Goal: Task Accomplishment & Management: Use online tool/utility

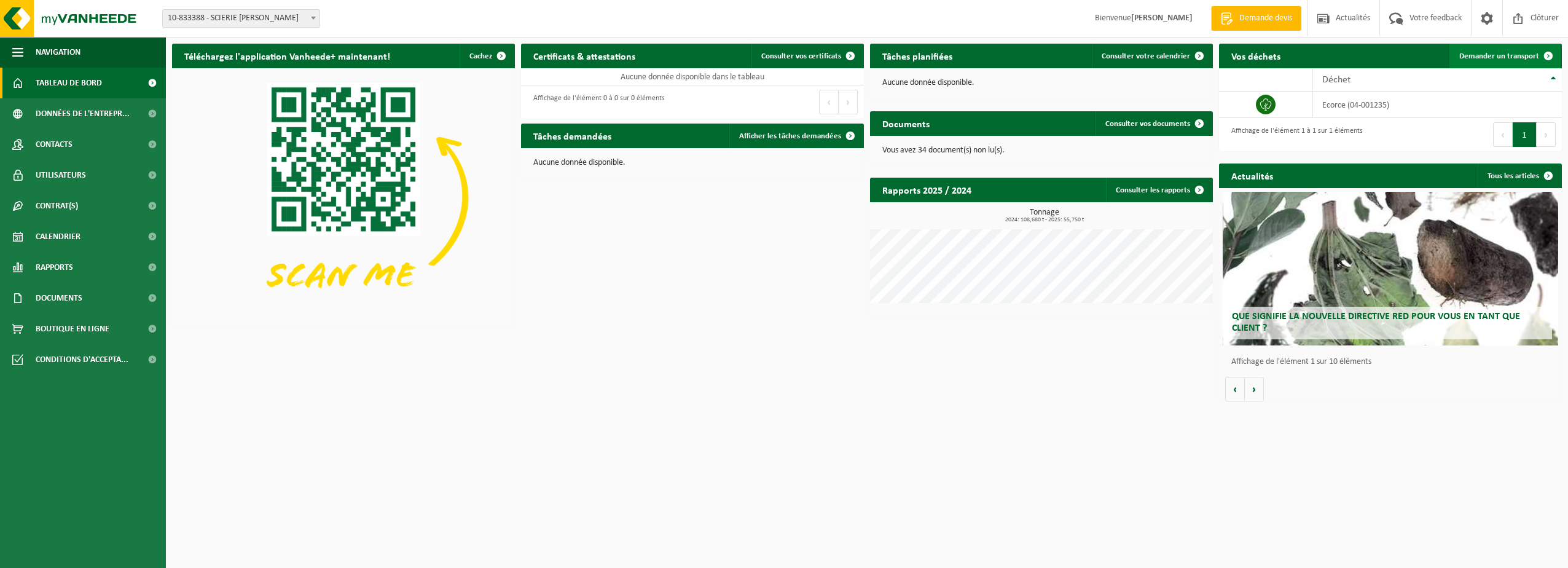
click at [1480, 57] on span "Demander un transport" at bounding box center [1499, 56] width 80 height 8
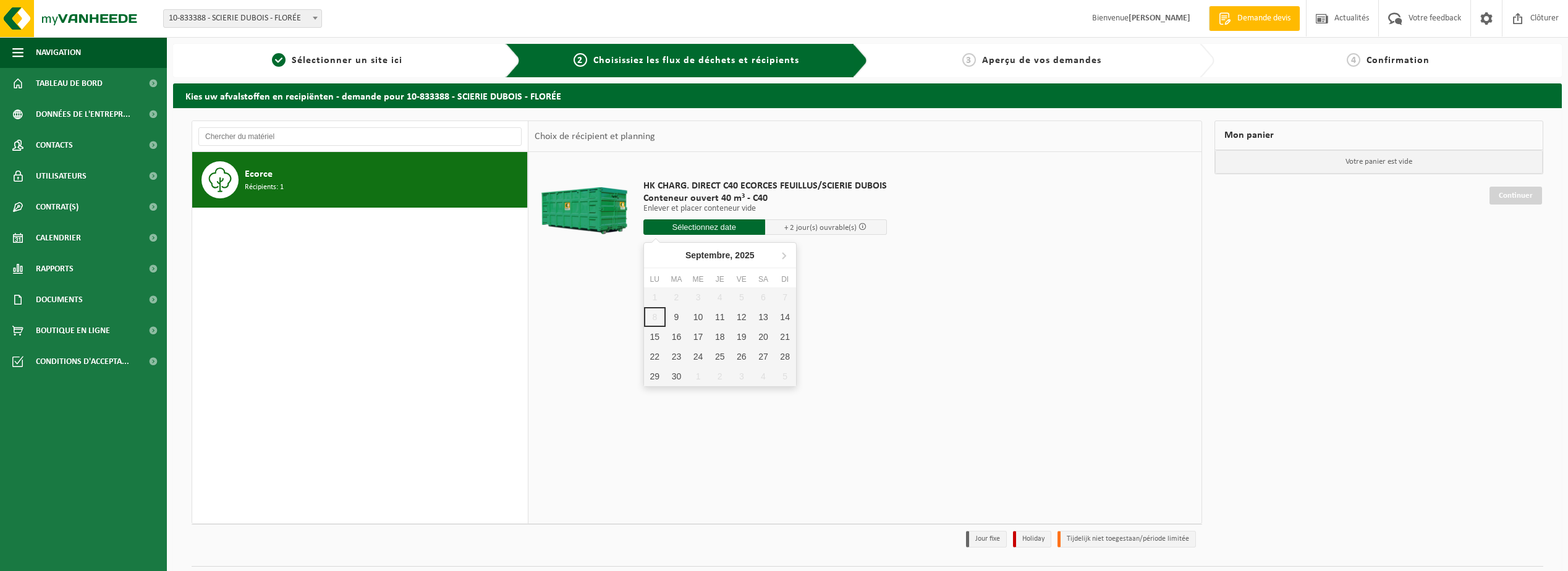
click at [741, 225] on input "text" at bounding box center [705, 227] width 122 height 16
click at [722, 317] on div "11" at bounding box center [720, 316] width 22 height 20
type input "à partir de 2025-09-11"
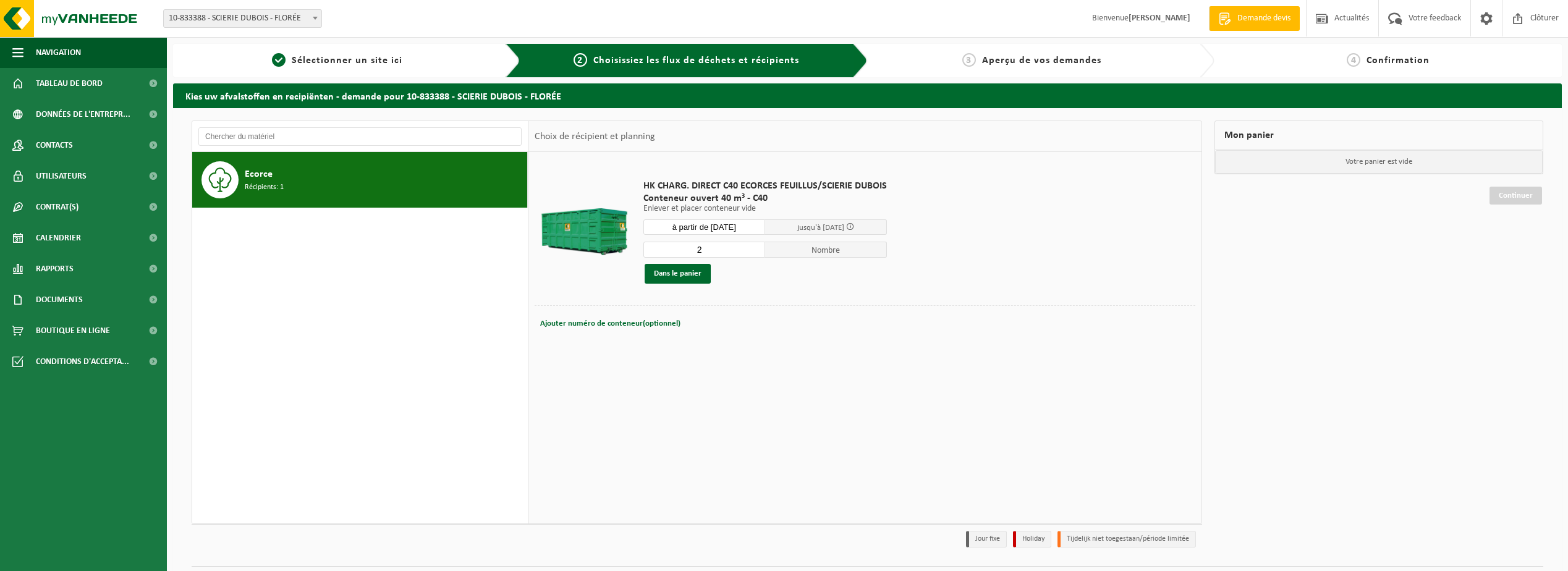
type input "2"
click at [757, 246] on input "2" at bounding box center [705, 250] width 122 height 16
click at [1074, 253] on td "HK CHARG. DIRECT C40 ECORCES FEUILLUS/SCIERIE DUBOIS Conteneur ouvert 40 m³ - C…" at bounding box center [915, 232] width 562 height 147
click at [668, 269] on button "Dans le panier" at bounding box center [677, 273] width 66 height 20
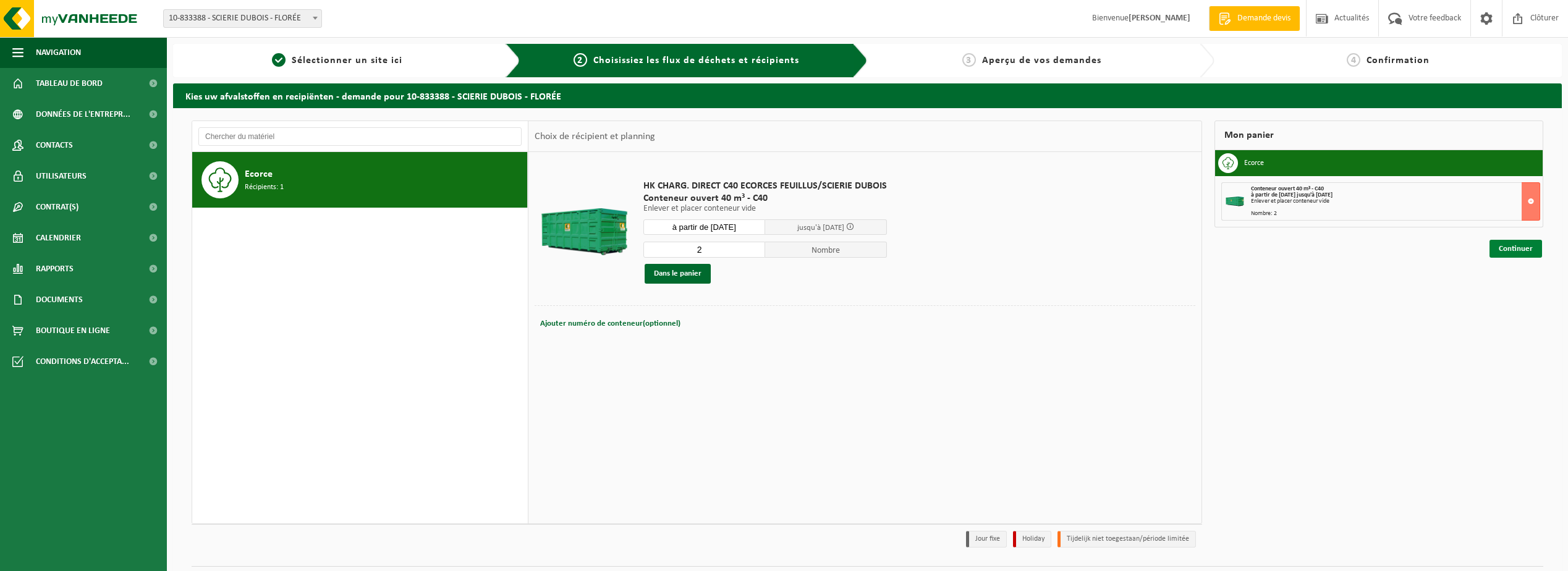
click at [1504, 244] on link "Continuer" at bounding box center [1515, 249] width 52 height 18
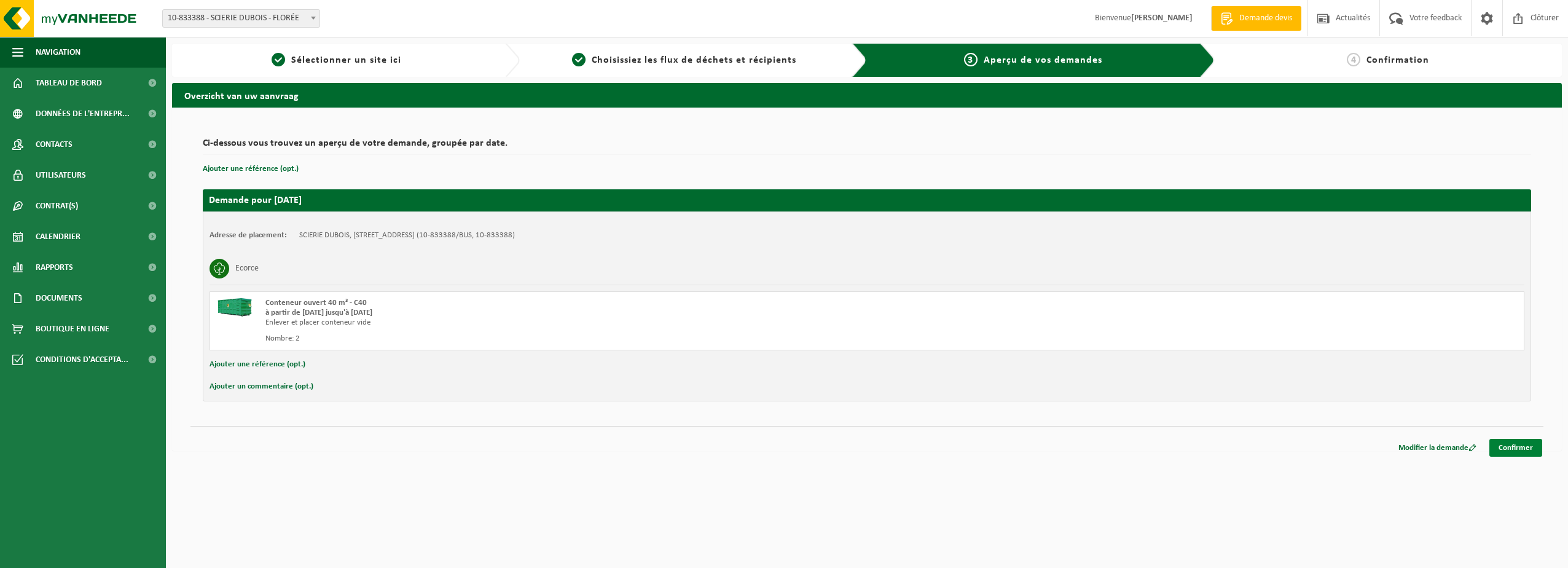
click at [1525, 444] on link "Confirmer" at bounding box center [1515, 448] width 53 height 18
